Goal: Task Accomplishment & Management: Use online tool/utility

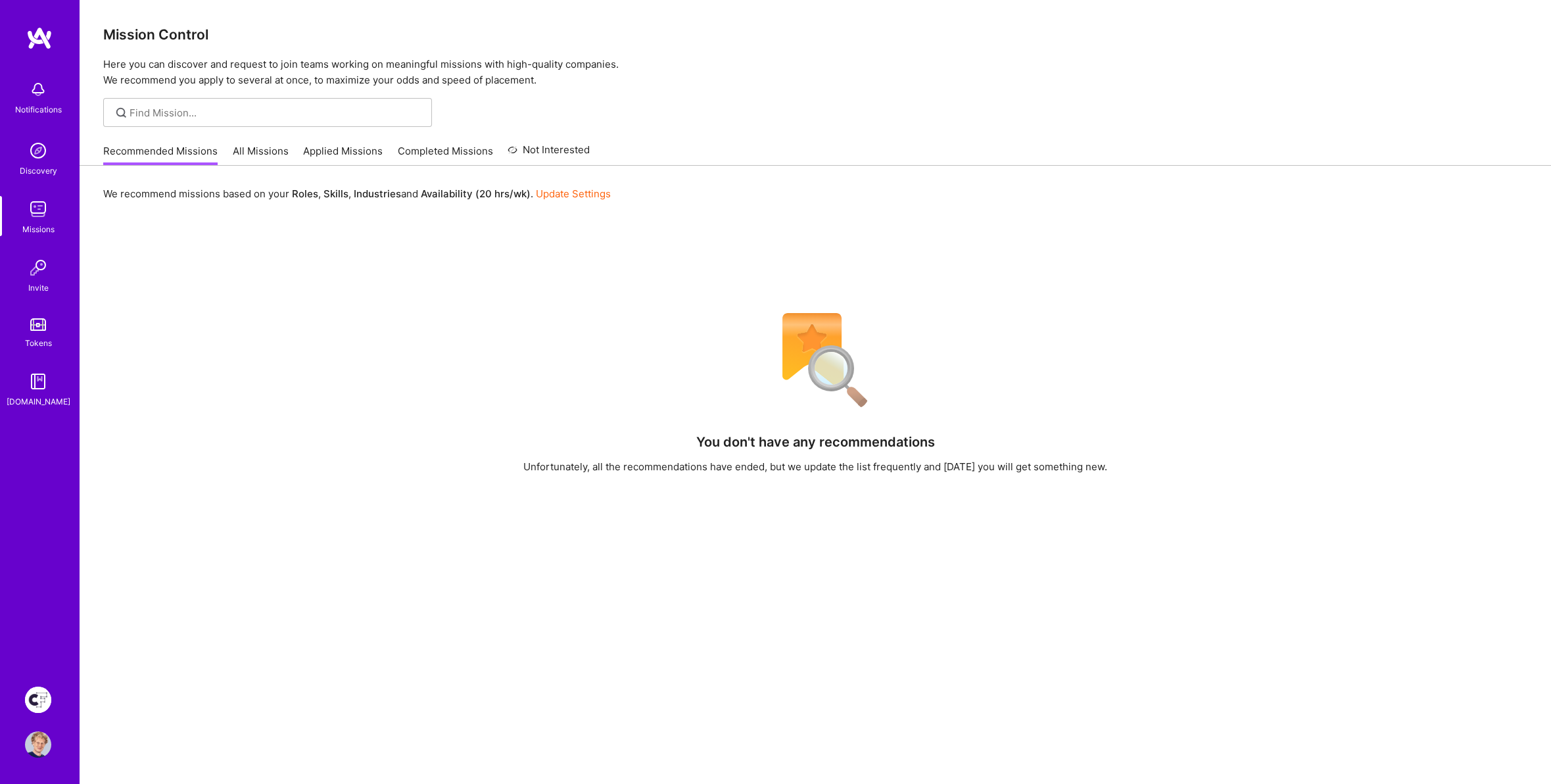
click at [40, 696] on img at bounding box center [38, 699] width 27 height 27
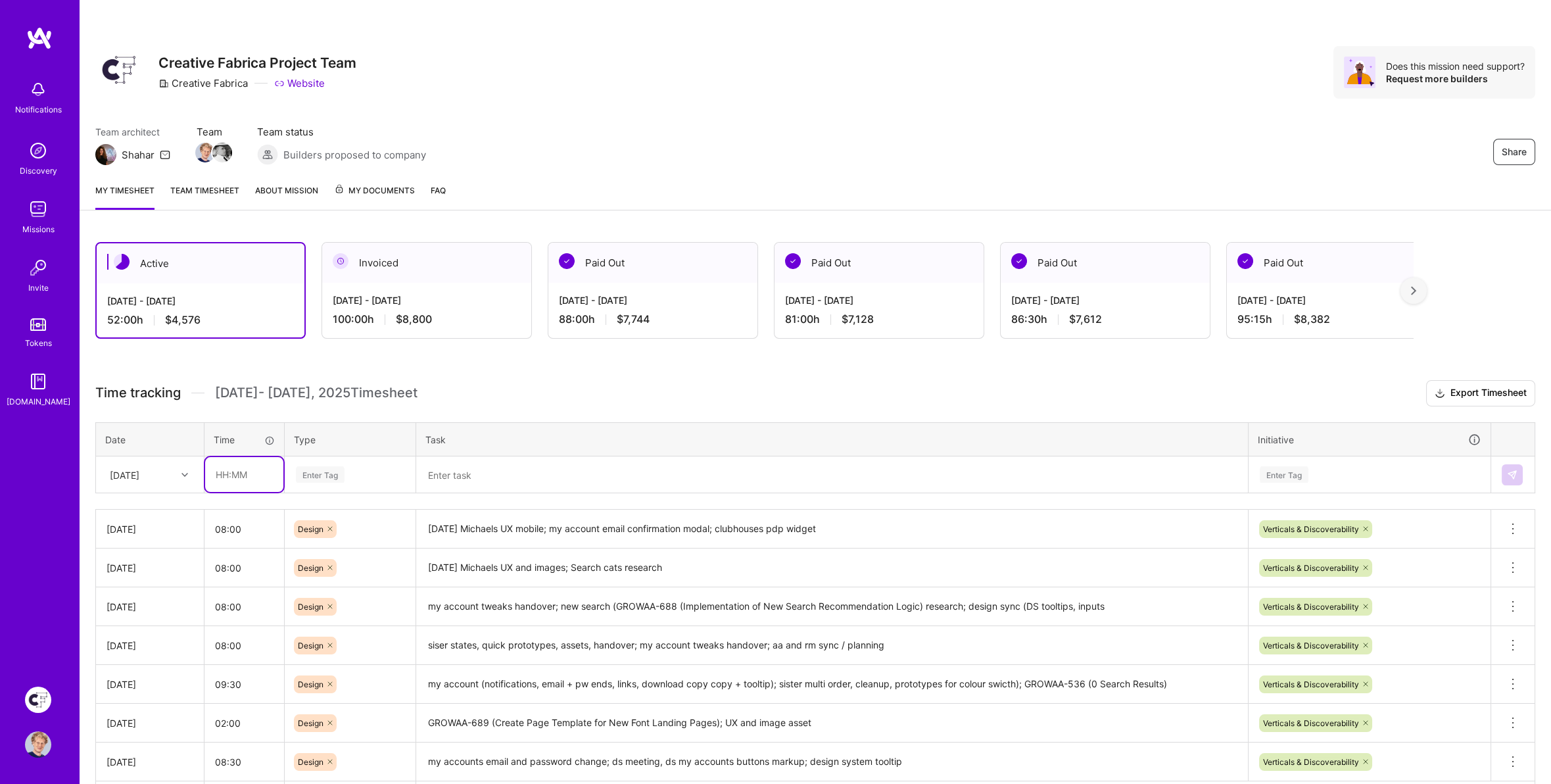
click at [239, 473] on input "text" at bounding box center [244, 474] width 78 height 35
click at [307, 471] on div "Enter Tag" at bounding box center [320, 475] width 49 height 21
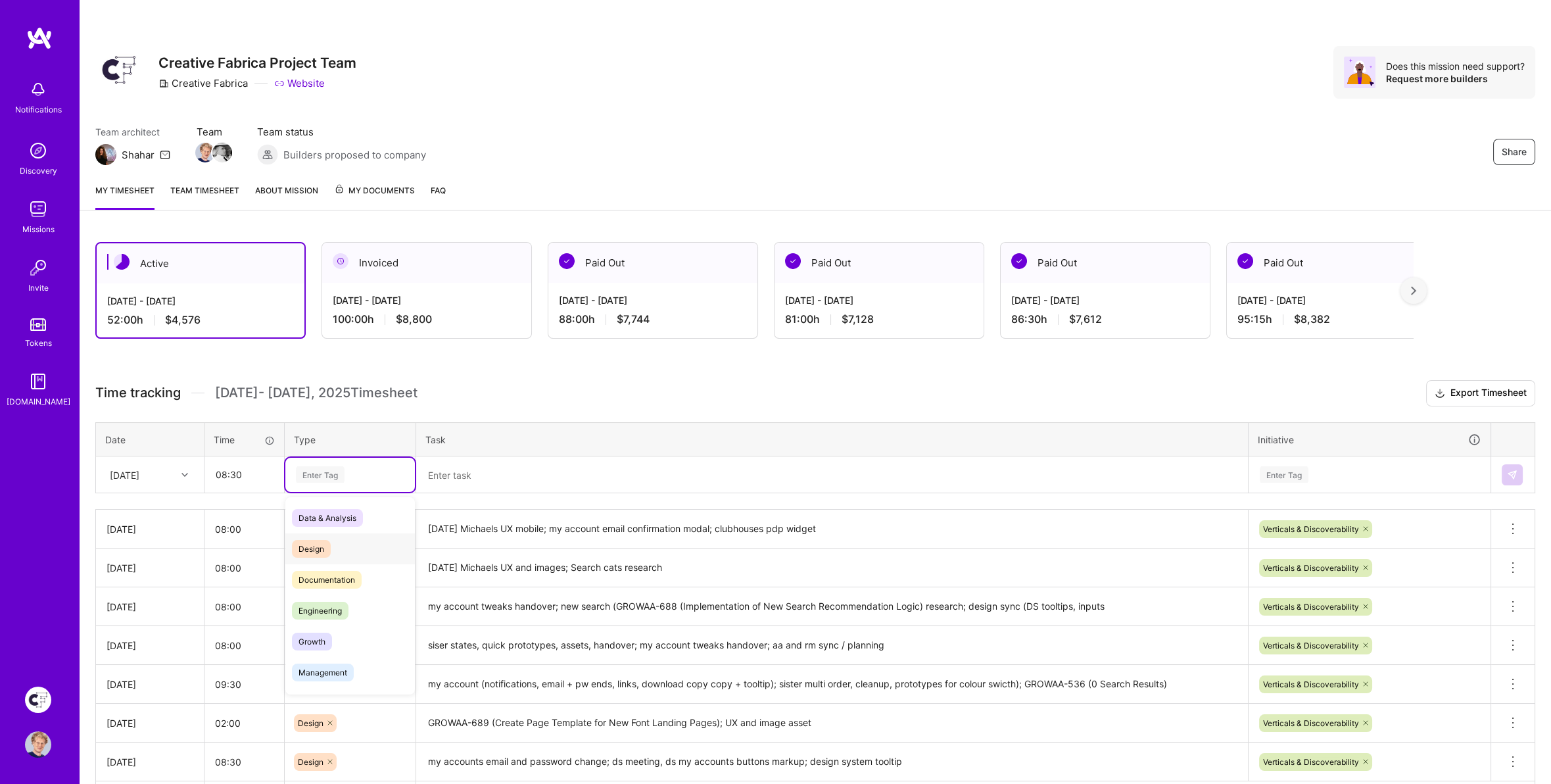
click at [310, 542] on span "Design" at bounding box center [311, 549] width 39 height 18
click at [251, 467] on input "08:30" at bounding box center [244, 474] width 78 height 35
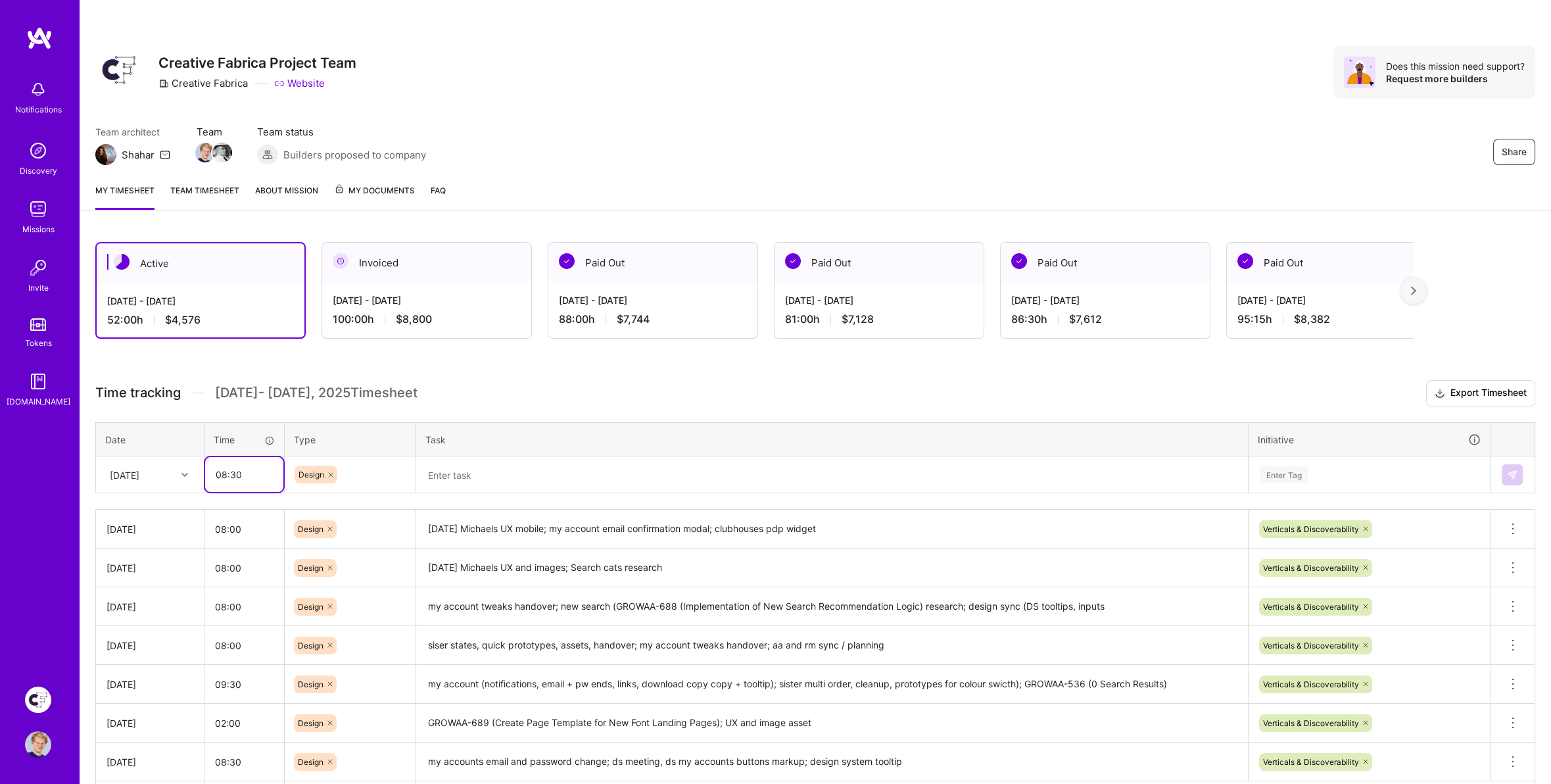
click at [250, 467] on input "08:30" at bounding box center [244, 474] width 78 height 35
type input "09:00"
click at [465, 466] on textarea at bounding box center [831, 475] width 829 height 34
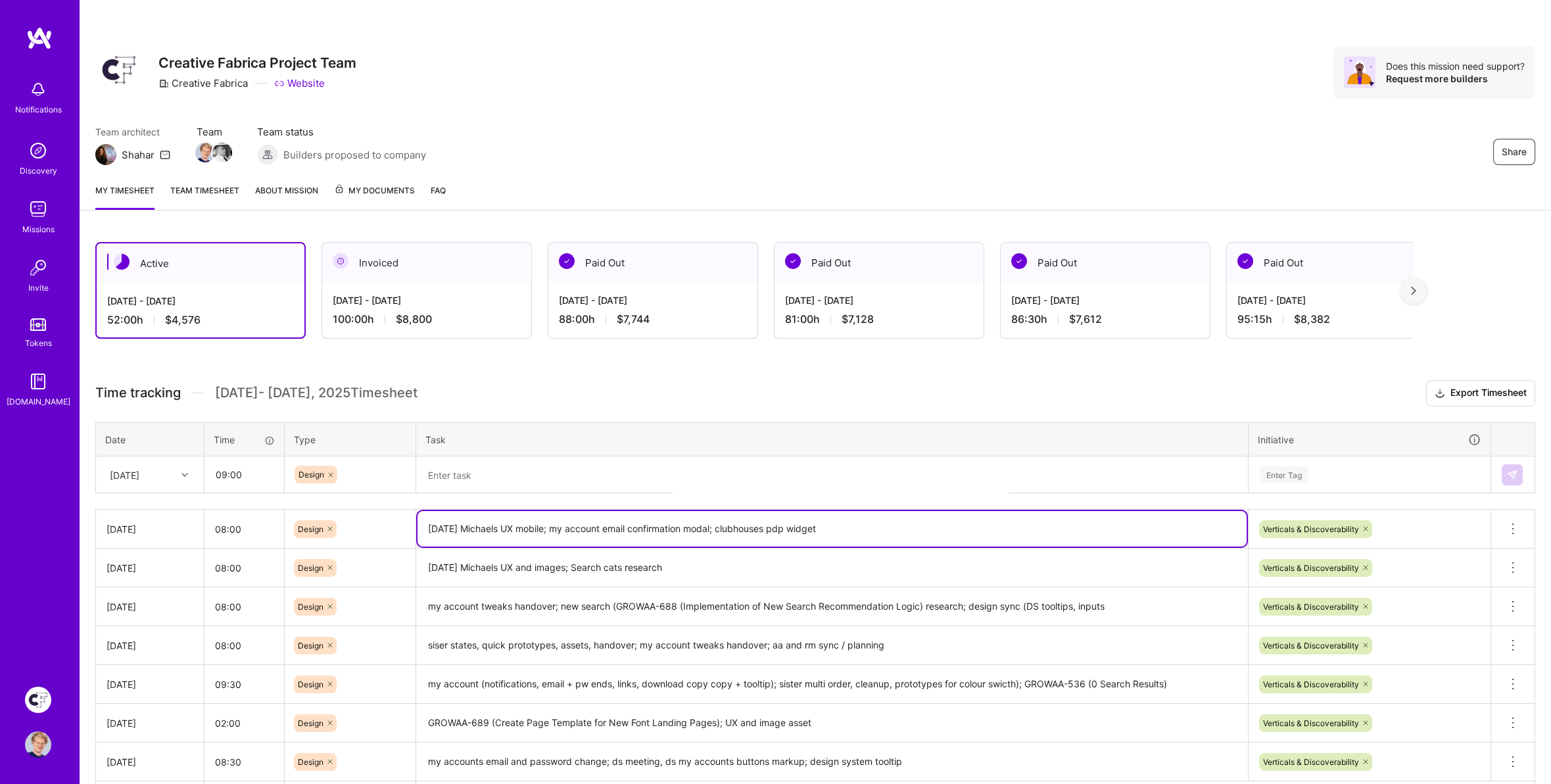
drag, startPoint x: 587, startPoint y: 522, endPoint x: 672, endPoint y: 519, distance: 85.1
click at [667, 519] on textarea "[DATE] Michaels UX mobile; my account email confirmation modal; clubhouses pdp …" at bounding box center [831, 528] width 829 height 35
click at [483, 471] on textarea at bounding box center [831, 475] width 829 height 35
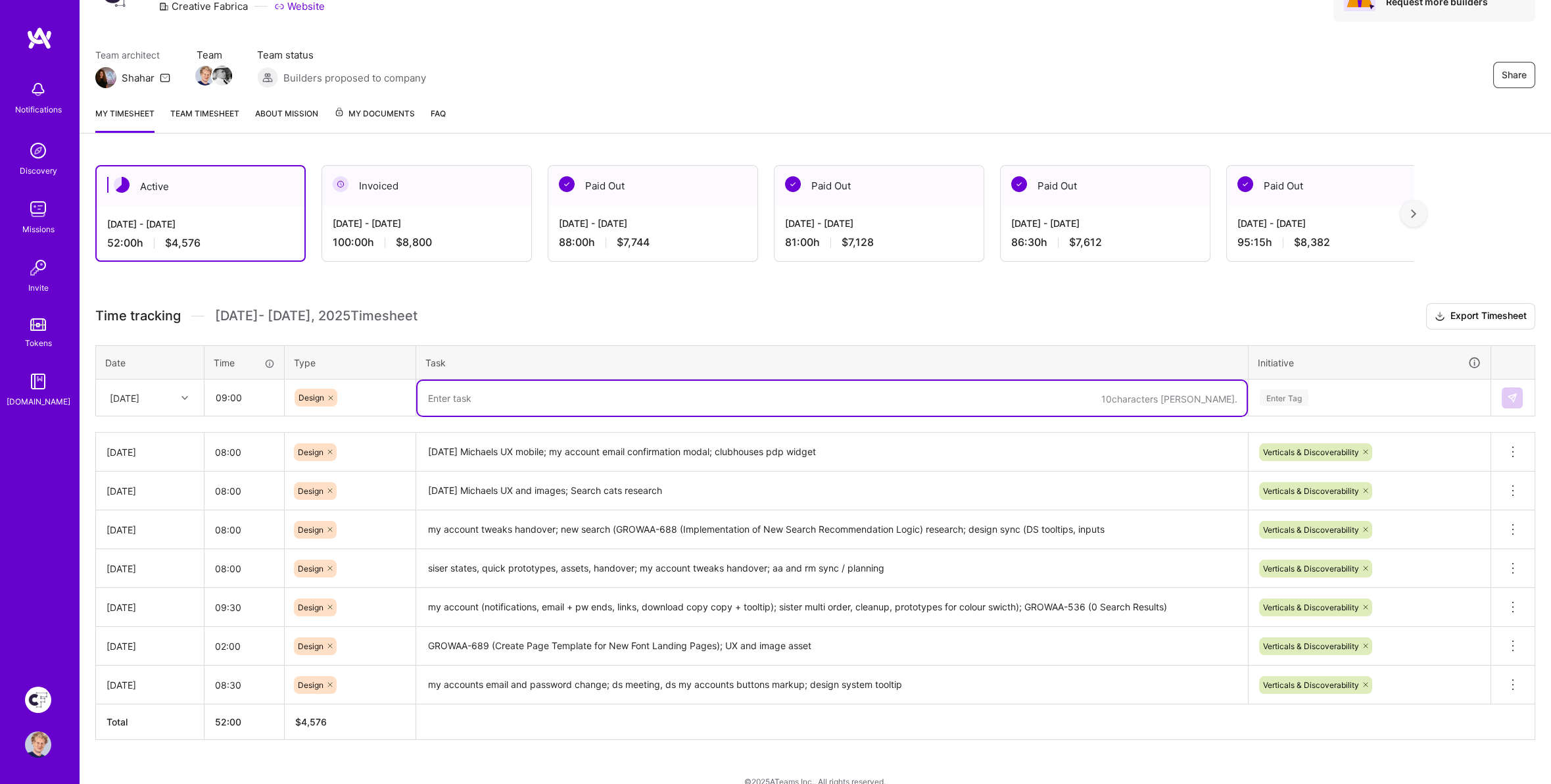
scroll to position [77, 0]
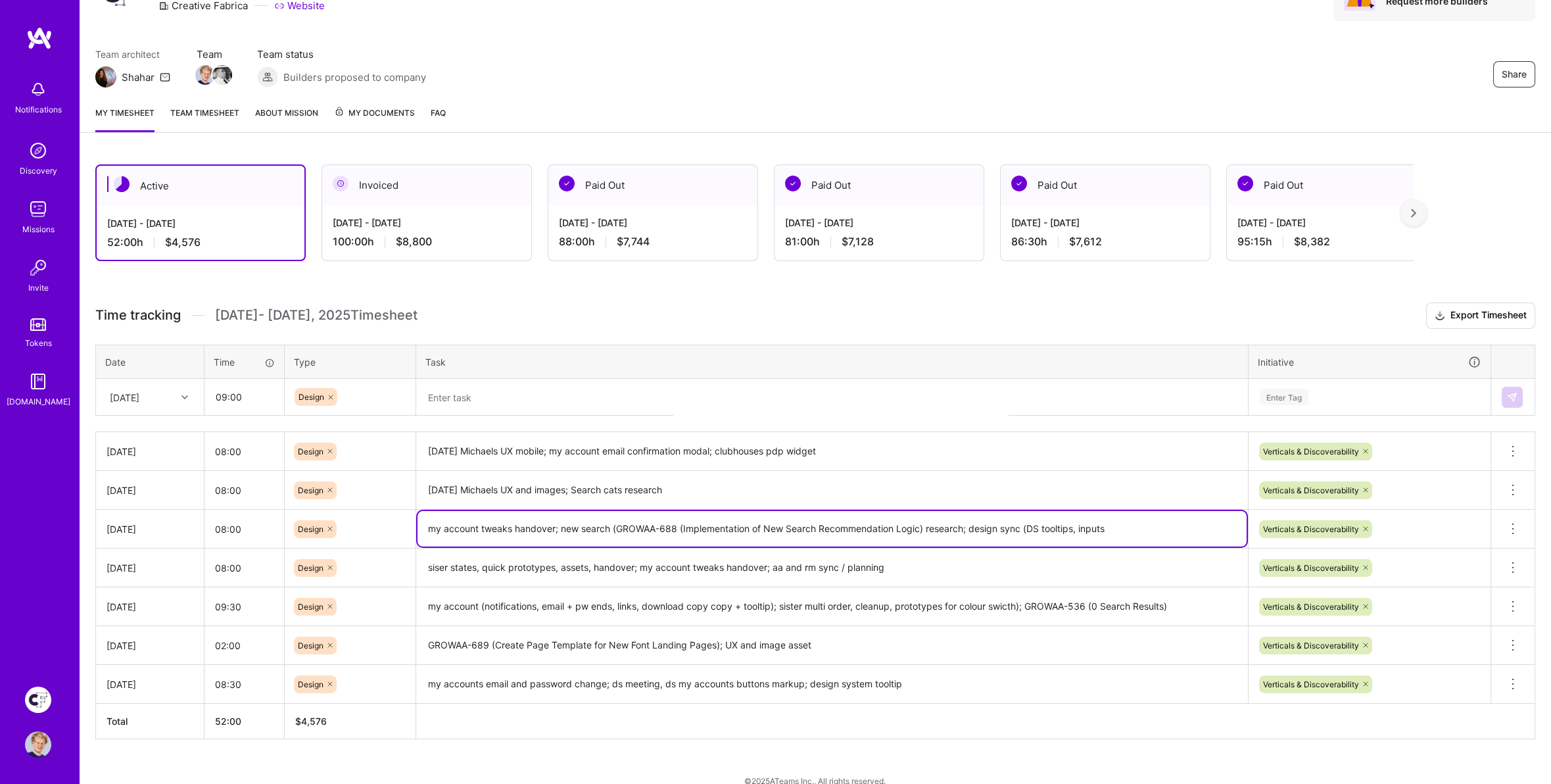
drag, startPoint x: 1128, startPoint y: 523, endPoint x: 696, endPoint y: 514, distance: 432.1
click at [611, 518] on textarea "my account tweaks handover; new search (GROWAA-688 (Implementation of New Searc…" at bounding box center [831, 528] width 829 height 35
click at [481, 398] on textarea at bounding box center [831, 398] width 829 height 35
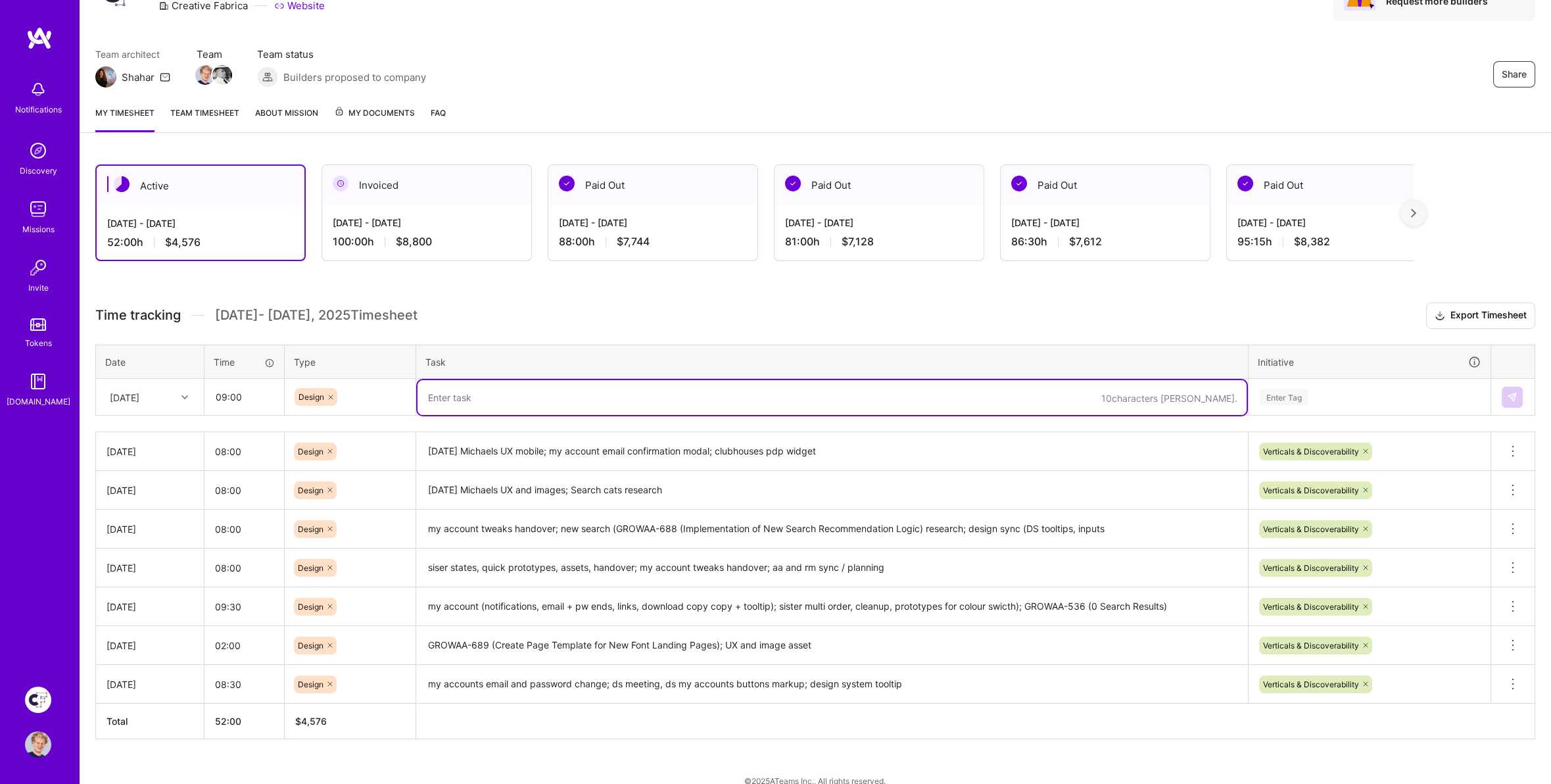
paste textarea "(GROWAA-688 (Implementation of New Search Recommendation Logic) research; desig…"
drag, startPoint x: 434, startPoint y: 388, endPoint x: 459, endPoint y: 388, distance: 25.0
click at [435, 388] on textarea "(GROWAA-688 (Implementation of New Search Recommendation Logic) research; desig…" at bounding box center [831, 398] width 829 height 35
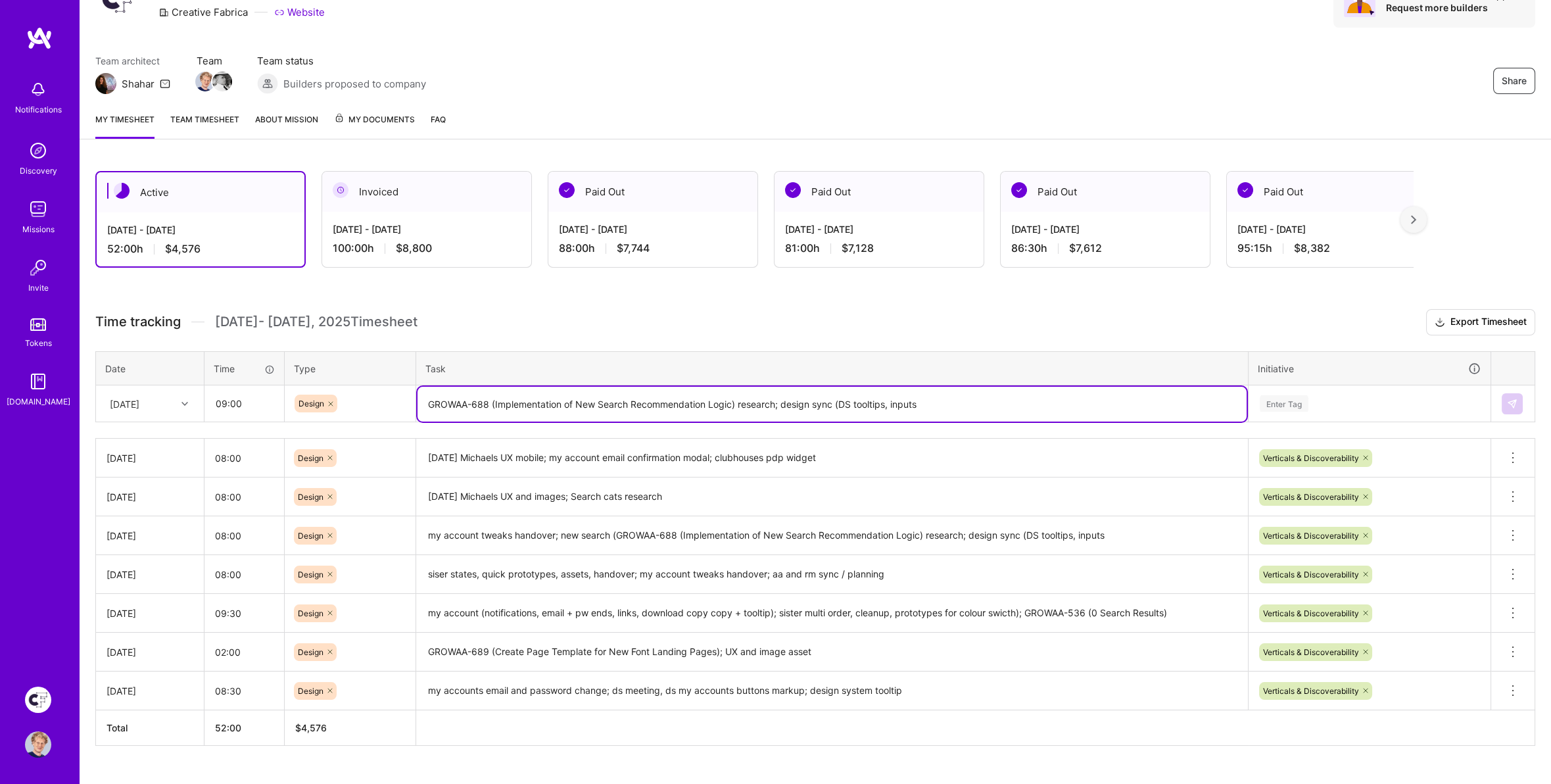
scroll to position [69, 0]
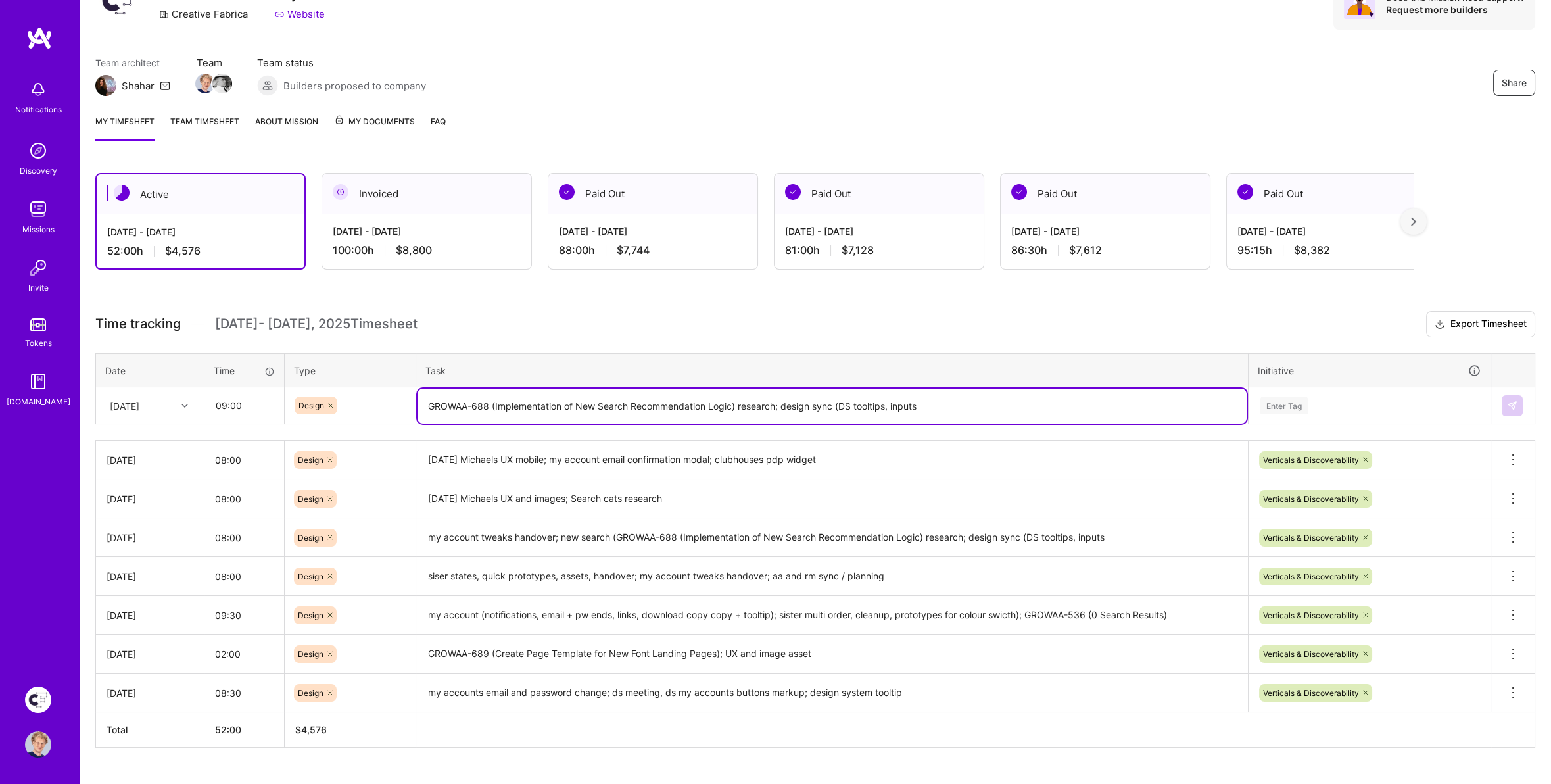
drag, startPoint x: 958, startPoint y: 403, endPoint x: 858, endPoint y: 398, distance: 100.1
click at [817, 400] on textarea "GROWAA-688 (Implementation of New Search Recommendation Logic) research; design…" at bounding box center [831, 406] width 829 height 35
drag, startPoint x: 905, startPoint y: 405, endPoint x: 1161, endPoint y: 412, distance: 256.1
click at [857, 403] on textarea "GROWAA-688 (Implementation of New Search Recommendation Logic) research; design…" at bounding box center [831, 406] width 829 height 35
paste textarea "GROWAA-525 (Share & Earn)"
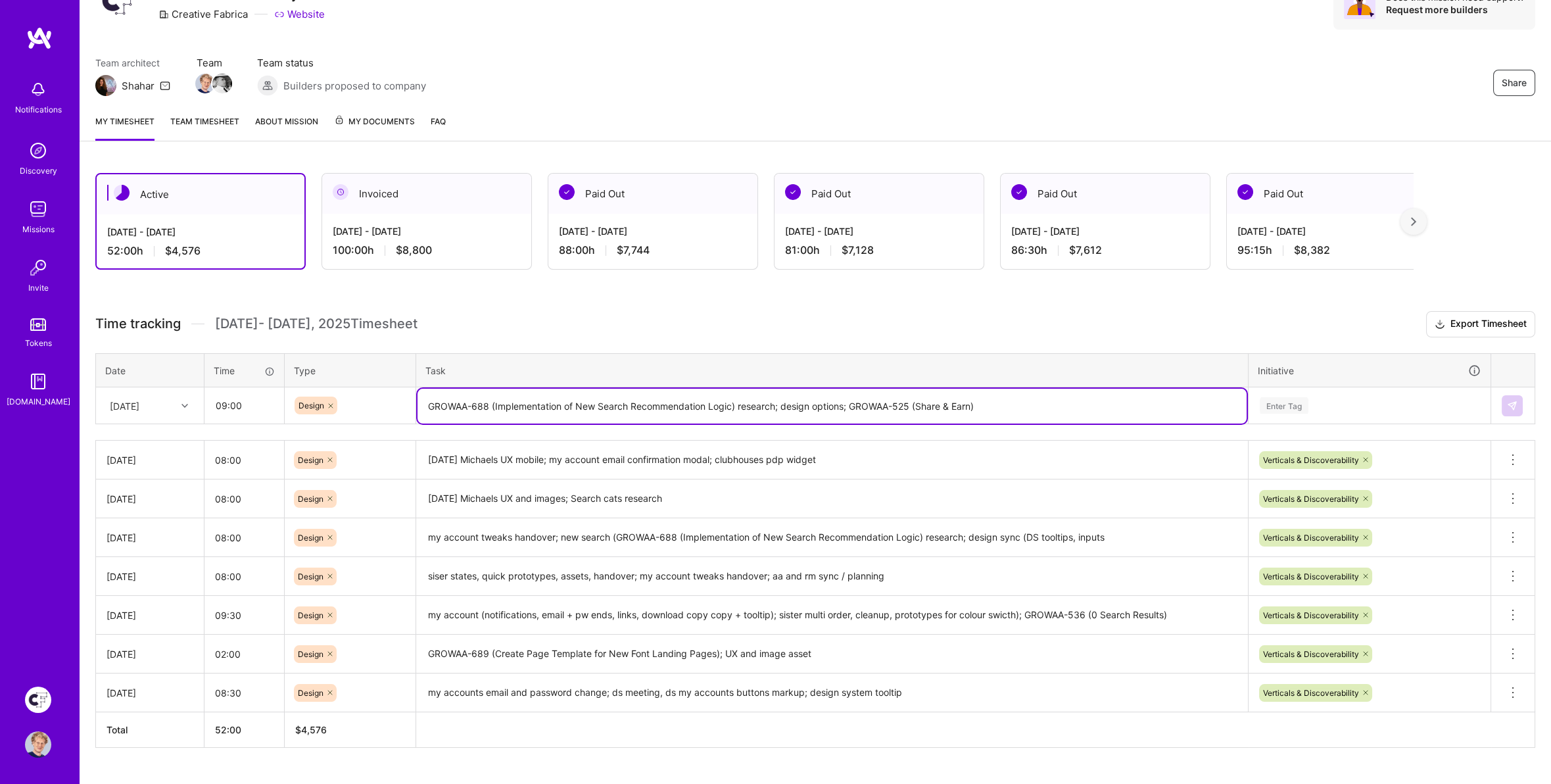
type textarea "GROWAA-688 (Implementation of New Search Recommendation Logic) research; design…"
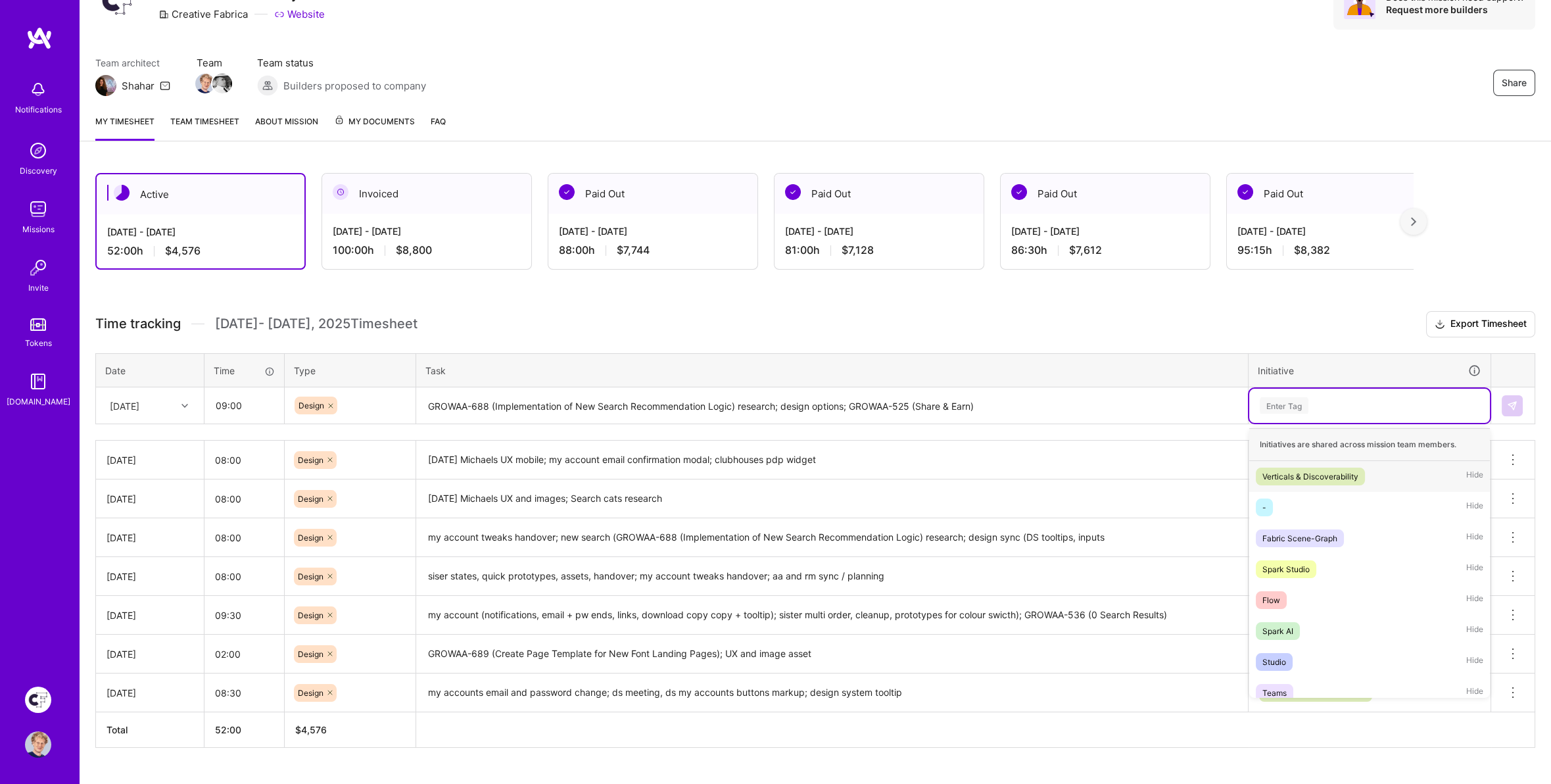
click at [1292, 403] on div "Enter Tag" at bounding box center [1284, 405] width 49 height 21
click at [1280, 471] on div "Verticals & Discoverability" at bounding box center [1311, 477] width 96 height 14
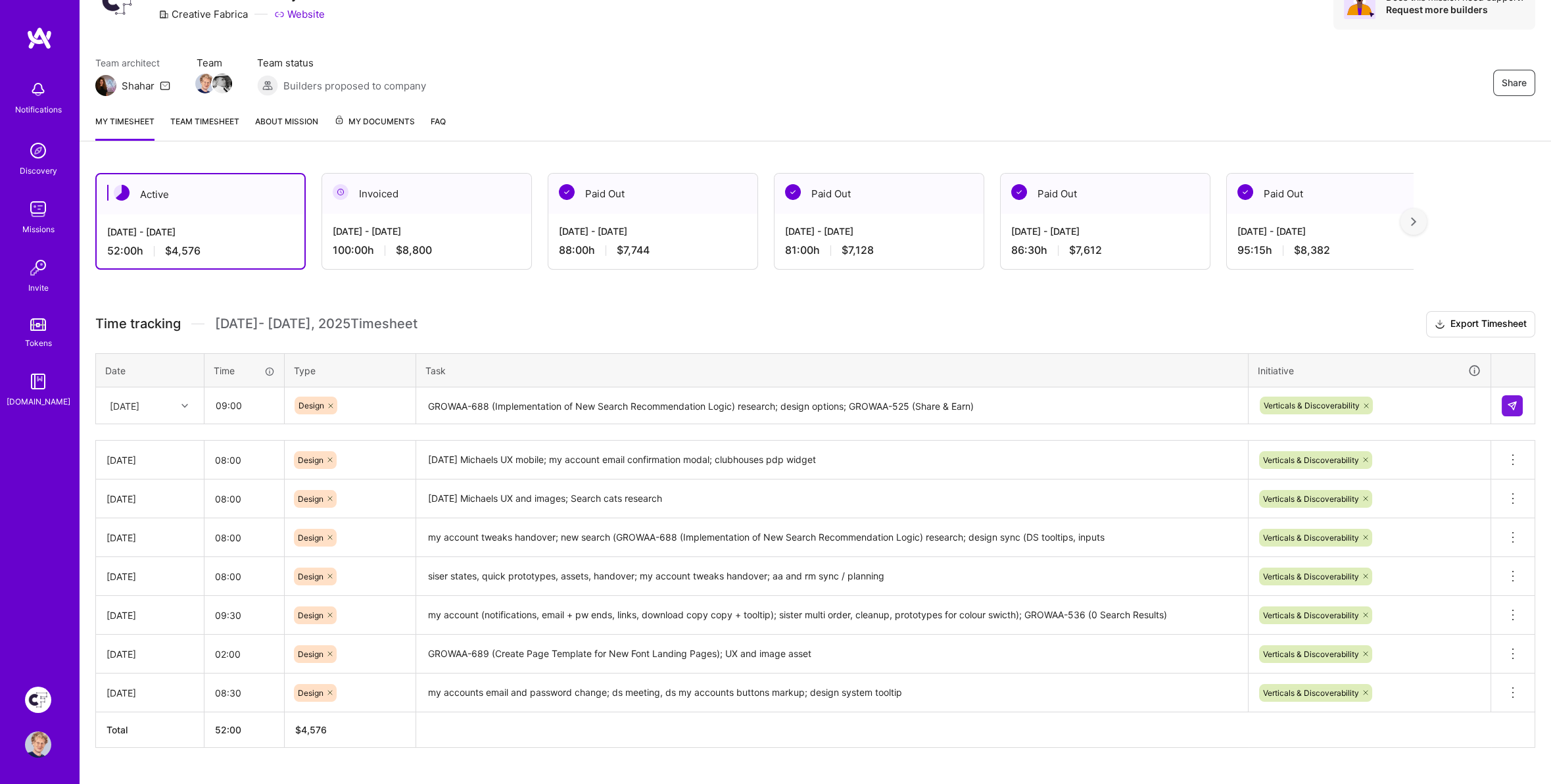
click at [1191, 301] on div "Active [DATE] - [DATE] 52:00 h $4,576 Invoiced [DATE] - [DATE] 100:00 h $8,800 …" at bounding box center [816, 484] width 1472 height 655
click at [1516, 408] on img at bounding box center [1512, 405] width 10 height 10
